Goal: Task Accomplishment & Management: Complete application form

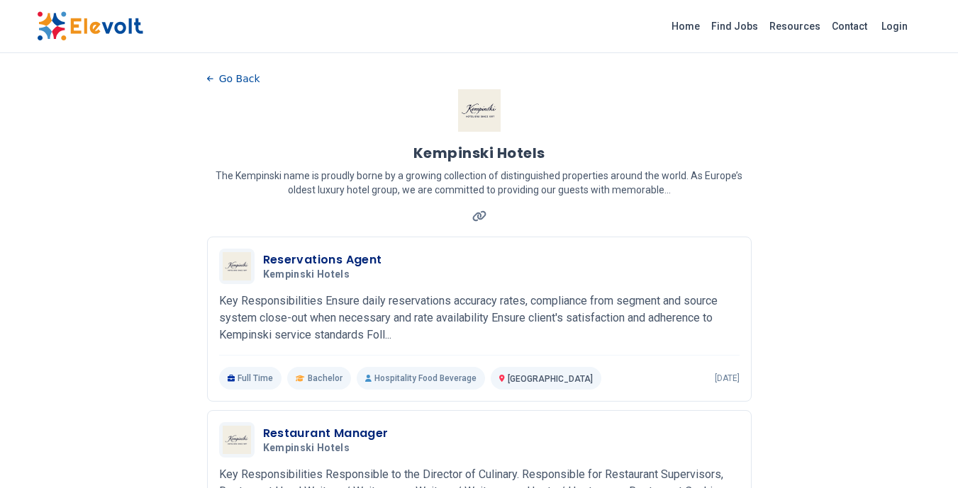
click at [754, 29] on link "Find Jobs" at bounding box center [734, 26] width 58 height 23
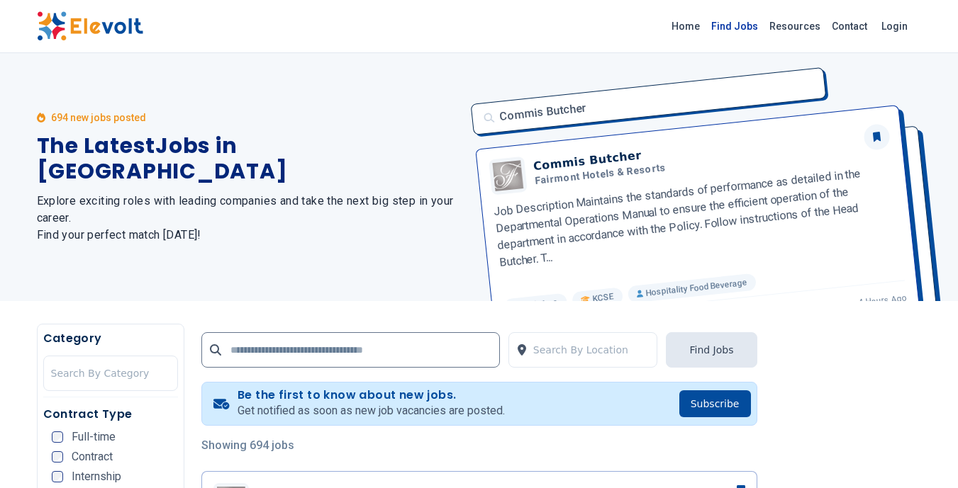
click at [729, 34] on link "Find Jobs" at bounding box center [734, 26] width 58 height 23
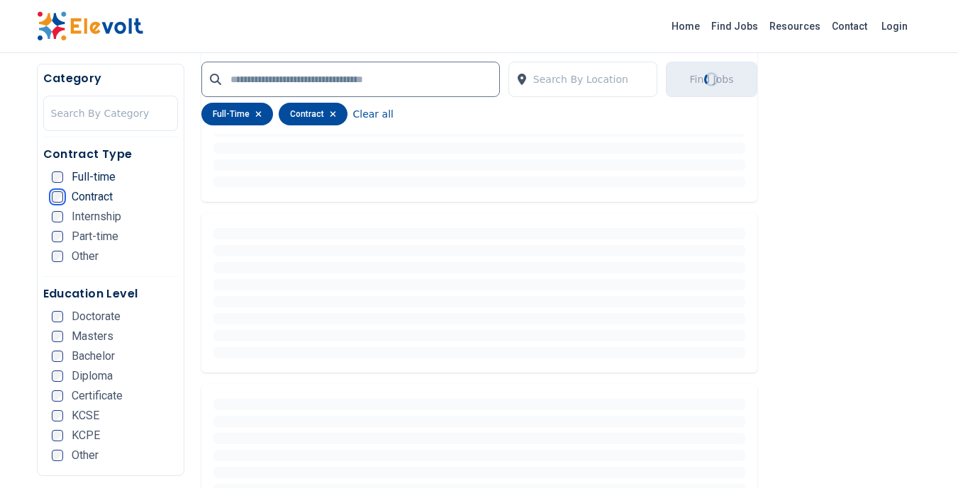
scroll to position [455, 0]
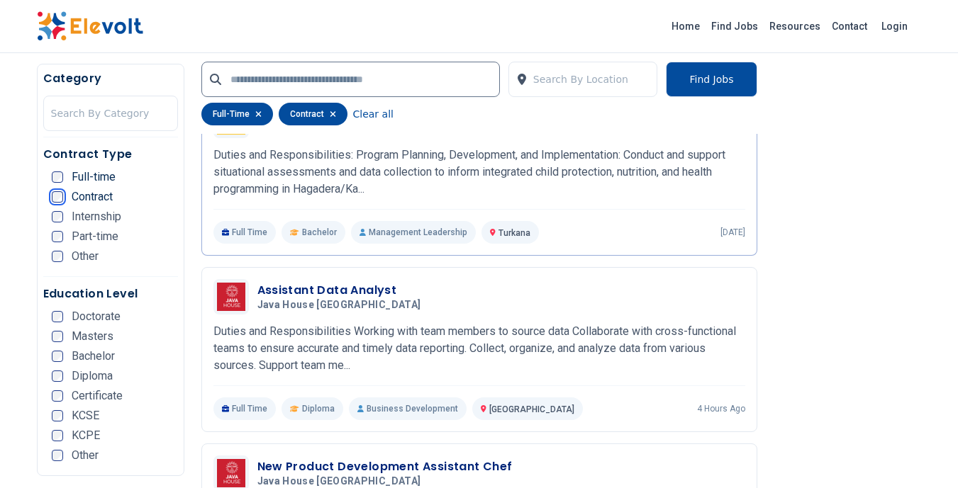
scroll to position [2234, 0]
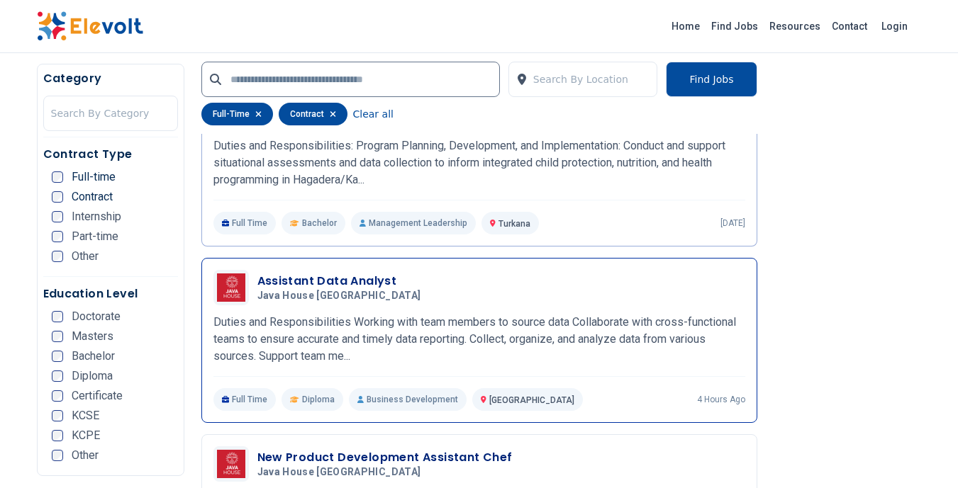
click at [332, 286] on h3 "Assistant Data Analyst" at bounding box center [341, 281] width 169 height 17
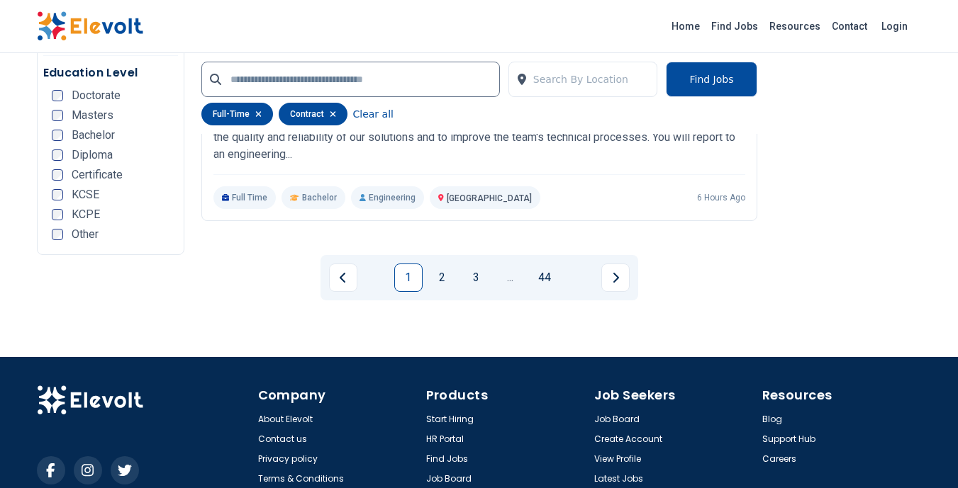
scroll to position [3165, 0]
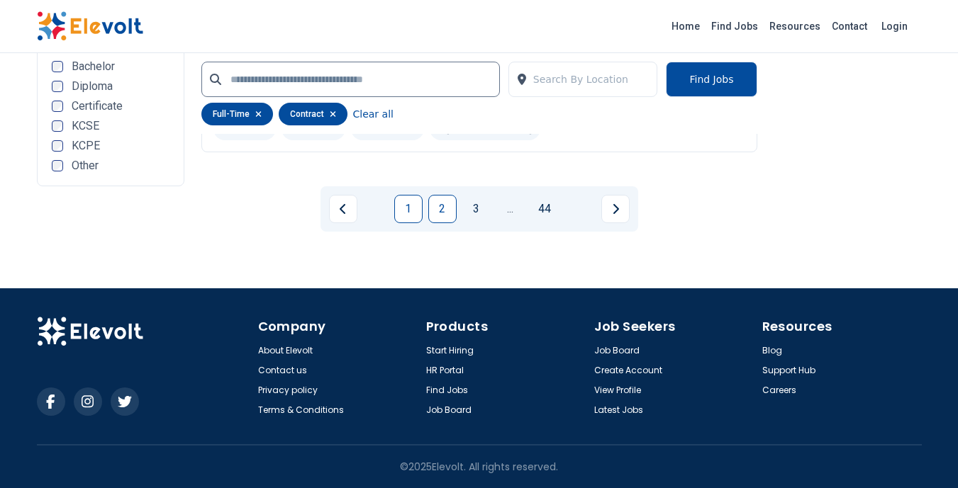
click at [437, 213] on link "2" at bounding box center [442, 209] width 28 height 28
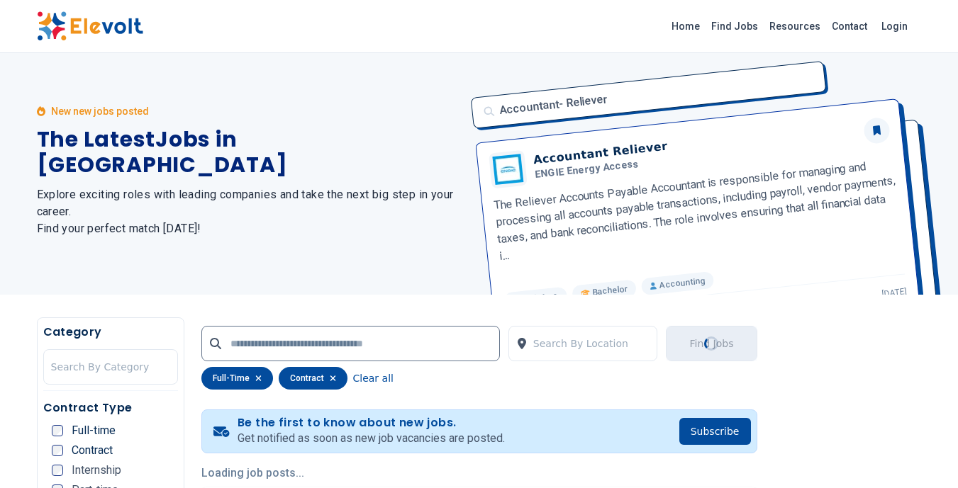
scroll to position [0, 0]
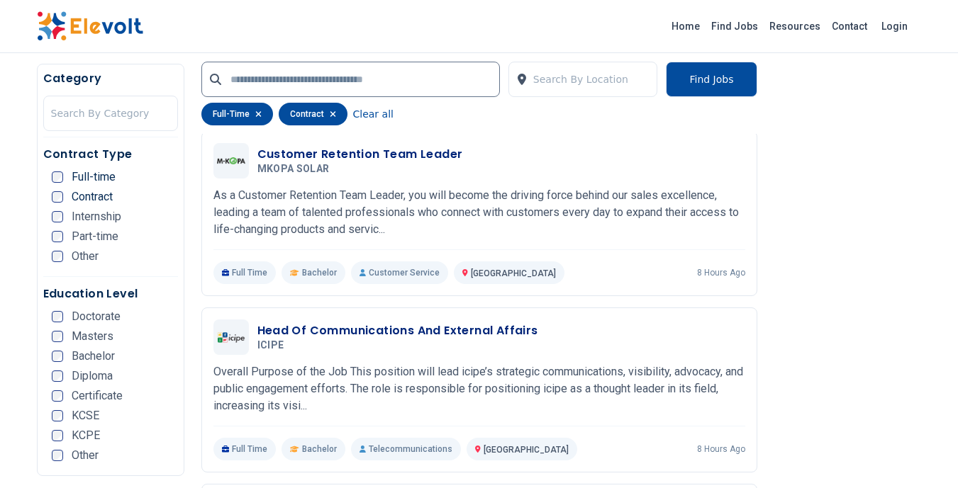
scroll to position [2185, 0]
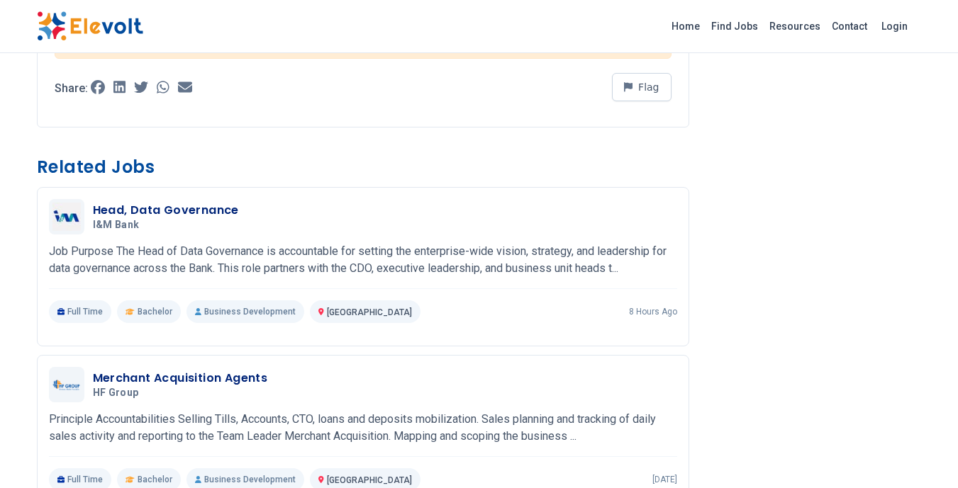
scroll to position [849, 0]
